Goal: Task Accomplishment & Management: Use online tool/utility

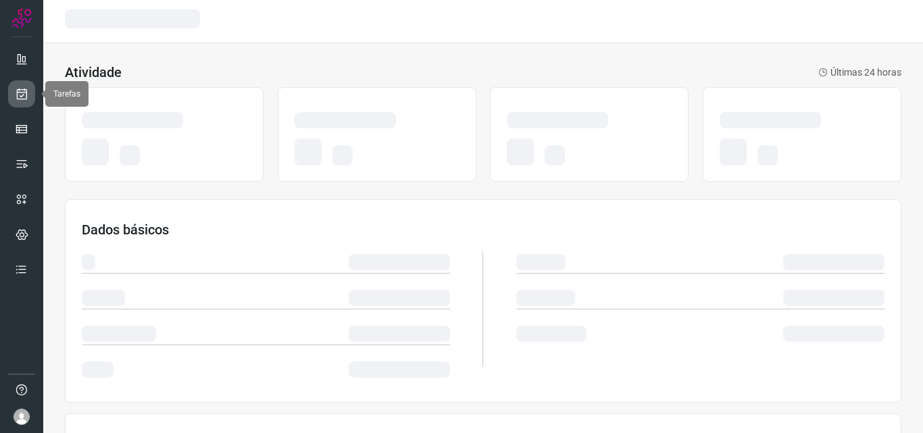
click at [26, 90] on icon at bounding box center [22, 94] width 14 height 14
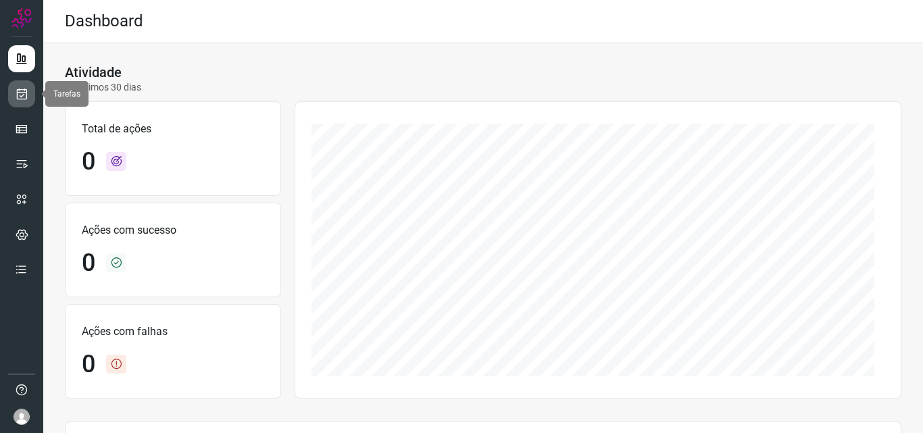
click at [34, 101] on link at bounding box center [21, 93] width 27 height 27
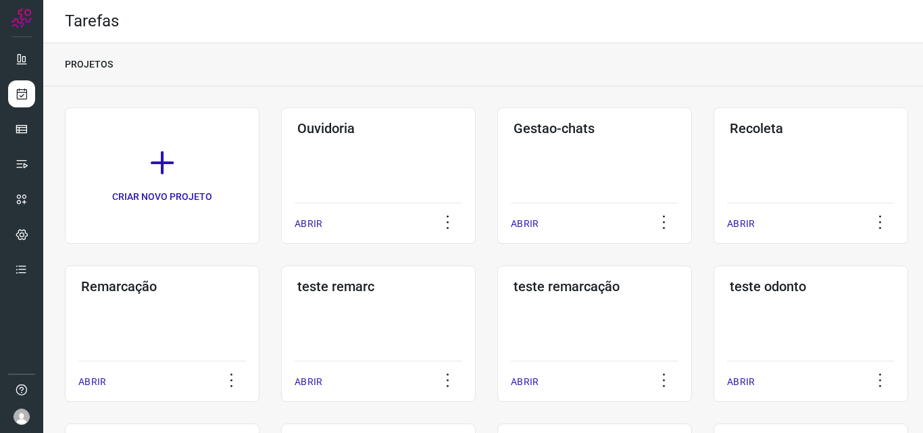
click at [234, 319] on div "Remarcação ABRIR" at bounding box center [162, 334] width 195 height 137
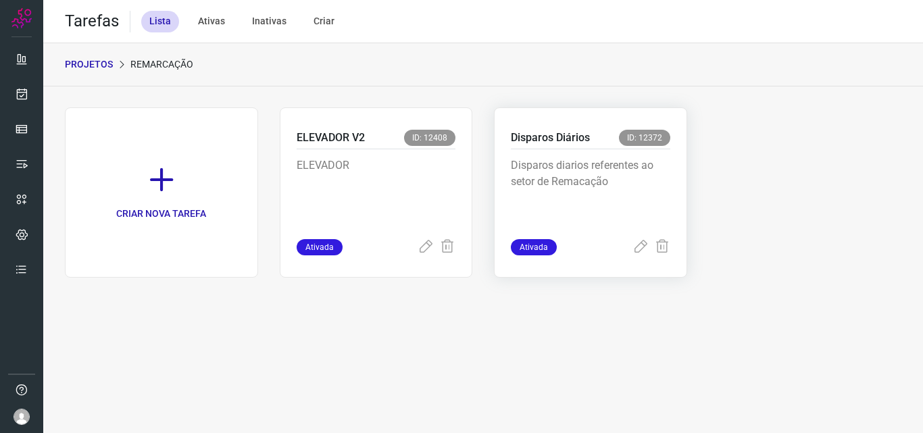
click at [619, 176] on p "Disparos diarios referentes ao setor de Remacação" at bounding box center [590, 191] width 159 height 68
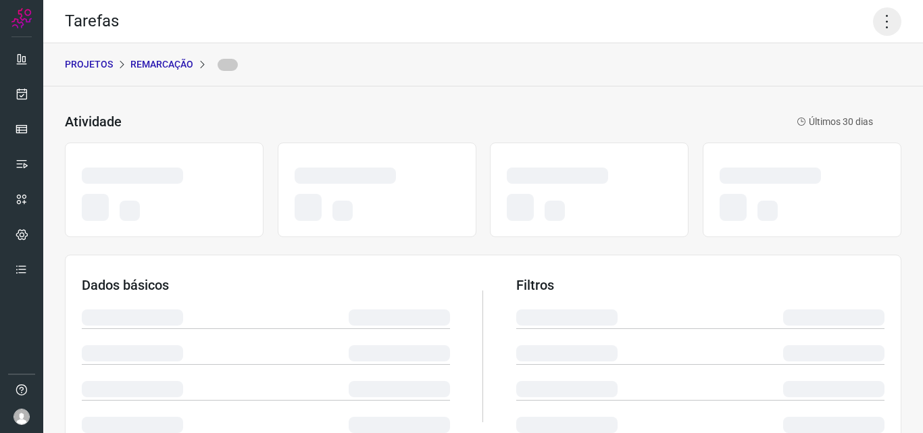
click at [873, 16] on icon at bounding box center [887, 21] width 28 height 28
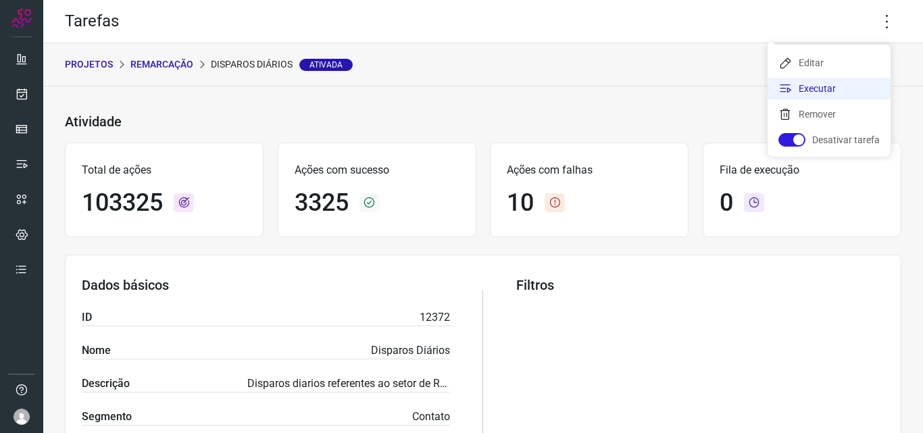
click at [833, 93] on li "Executar" at bounding box center [829, 89] width 123 height 22
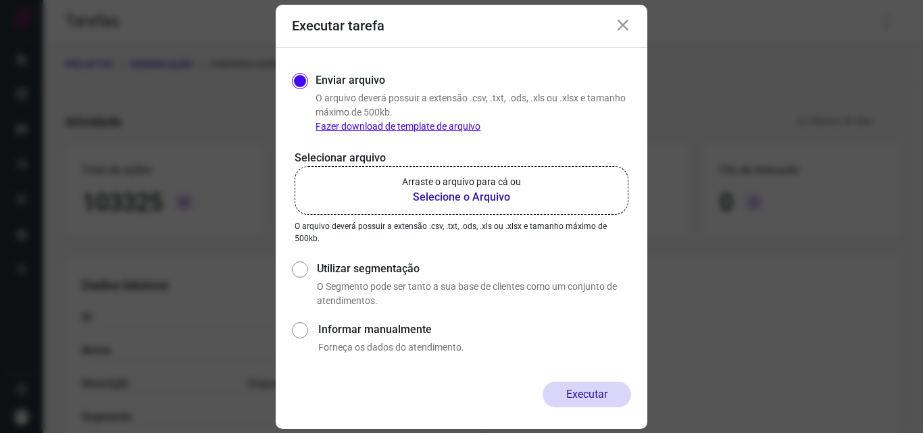
click at [460, 198] on b "Selecione o Arquivo" at bounding box center [461, 197] width 119 height 16
click at [0, 0] on input "Arraste o arquivo para cá ou Selecione o Arquivo" at bounding box center [0, 0] width 0 height 0
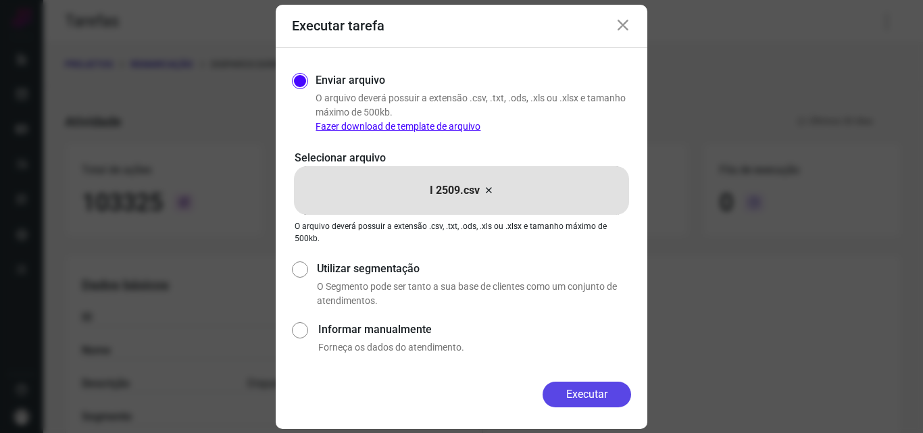
click at [595, 399] on button "Executar" at bounding box center [587, 395] width 89 height 26
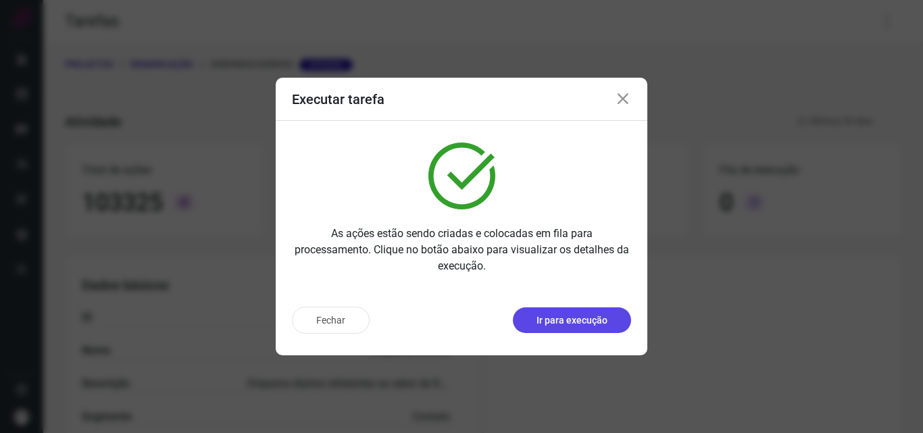
click at [584, 321] on p "Ir para execução" at bounding box center [572, 321] width 71 height 14
